Goal: Navigation & Orientation: Find specific page/section

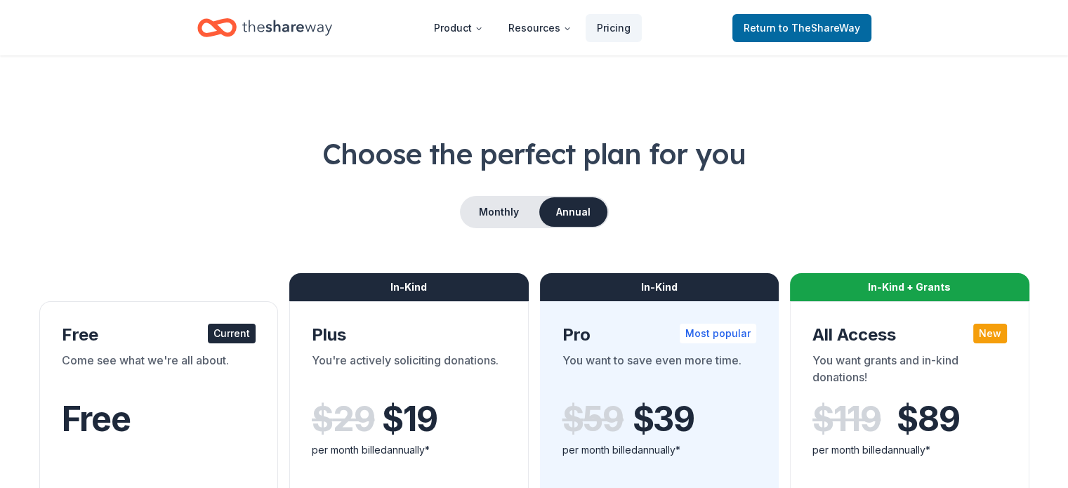
click at [206, 26] on icon "Home" at bounding box center [216, 27] width 39 height 33
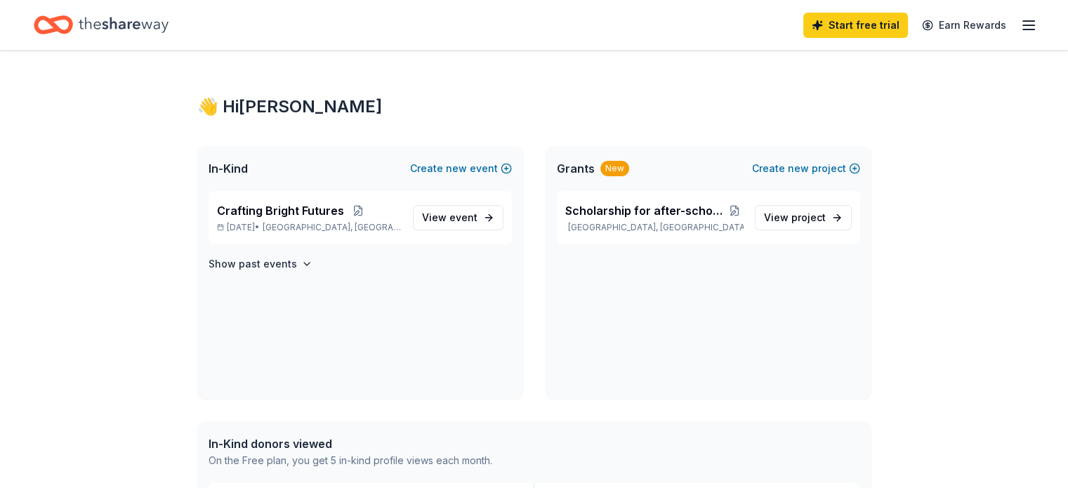
click at [154, 21] on icon "Home" at bounding box center [124, 25] width 90 height 29
click at [455, 209] on span "View event" at bounding box center [449, 217] width 55 height 17
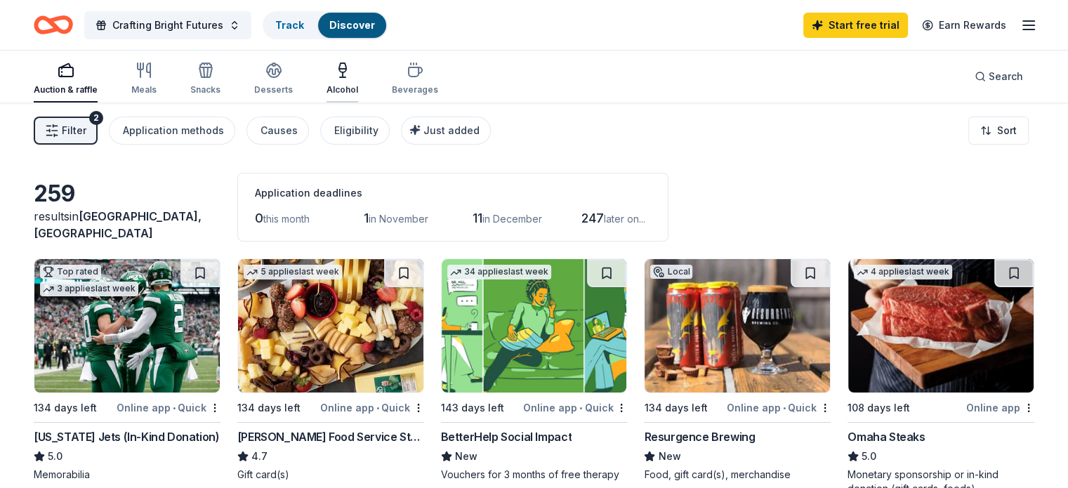
click at [351, 72] on icon "button" at bounding box center [342, 70] width 17 height 17
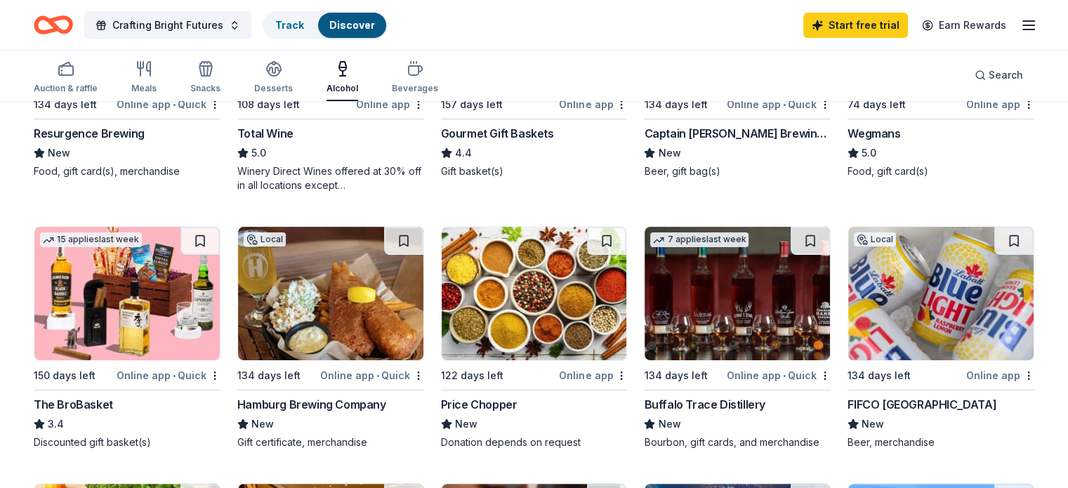
scroll to position [303, 0]
